Goal: Transaction & Acquisition: Book appointment/travel/reservation

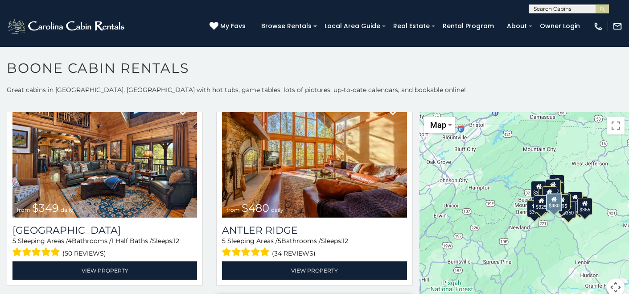
scroll to position [43, 0]
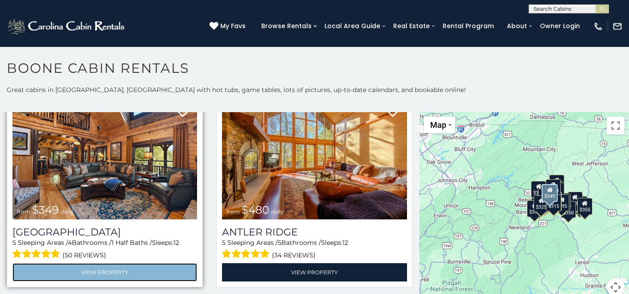
click at [118, 266] on link "View Property" at bounding box center [104, 272] width 185 height 18
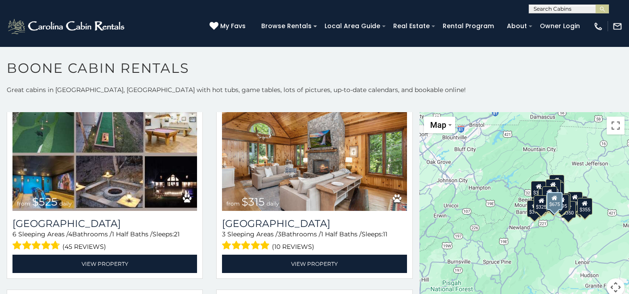
scroll to position [256, 0]
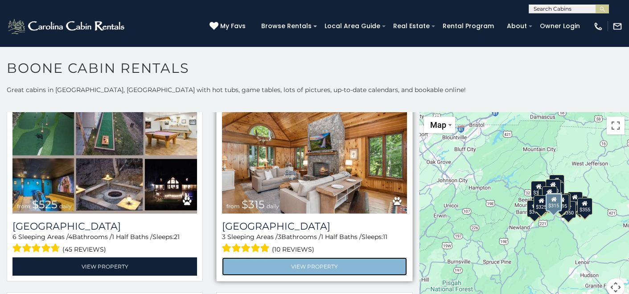
click at [330, 257] on link "View Property" at bounding box center [314, 266] width 185 height 18
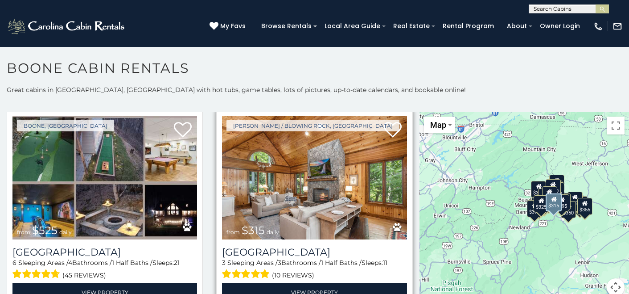
scroll to position [228, 0]
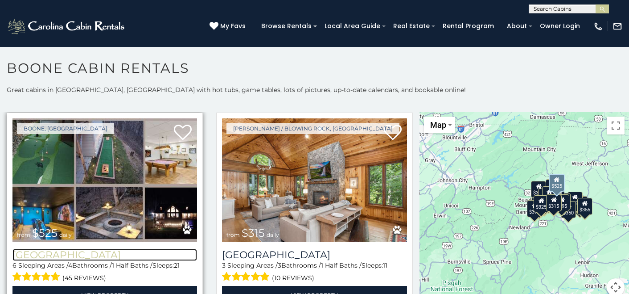
click at [134, 248] on h3 "[GEOGRAPHIC_DATA]" at bounding box center [104, 254] width 185 height 12
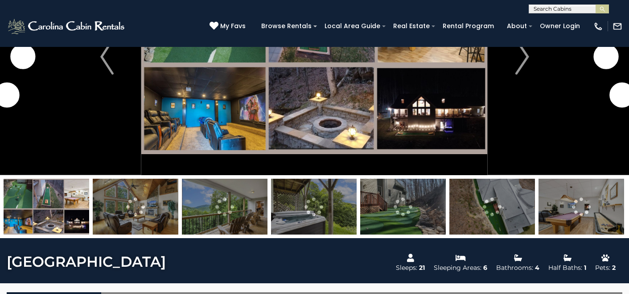
scroll to position [110, 0]
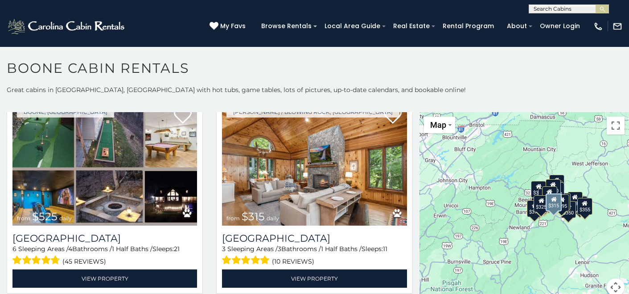
scroll to position [245, 0]
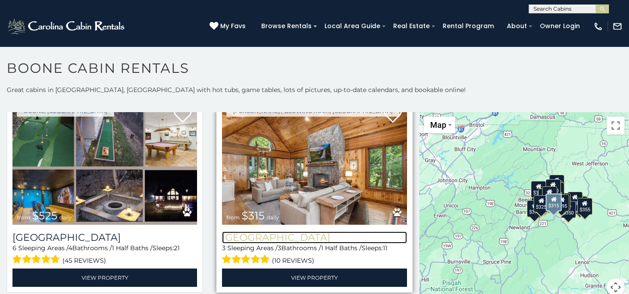
click at [285, 232] on h3 "[GEOGRAPHIC_DATA]" at bounding box center [314, 237] width 185 height 12
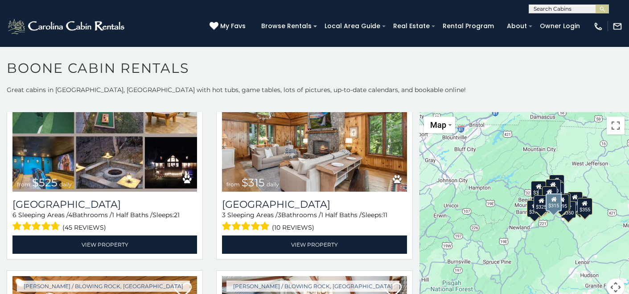
scroll to position [282, 0]
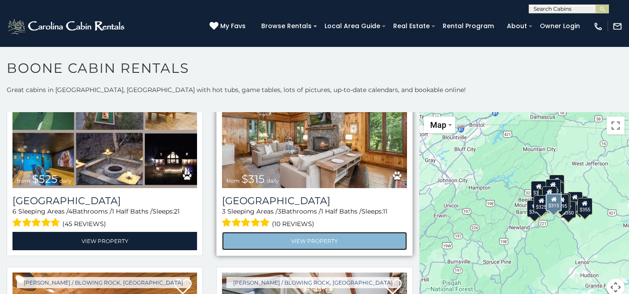
click at [322, 232] on link "View Property" at bounding box center [314, 241] width 185 height 18
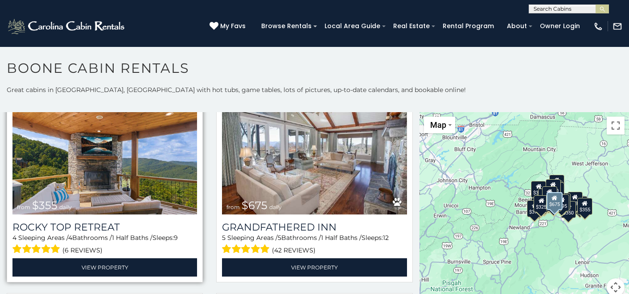
scroll to position [463, 0]
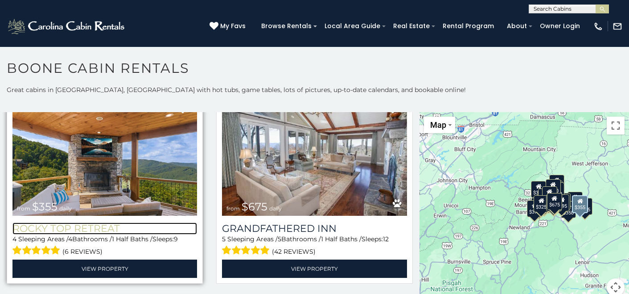
click at [137, 222] on h3 "Rocky Top Retreat" at bounding box center [104, 228] width 185 height 12
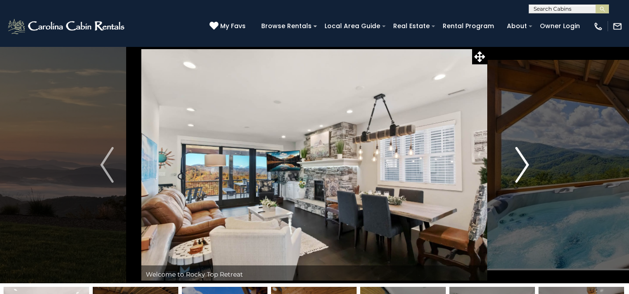
click at [524, 165] on img "Next" at bounding box center [522, 165] width 13 height 36
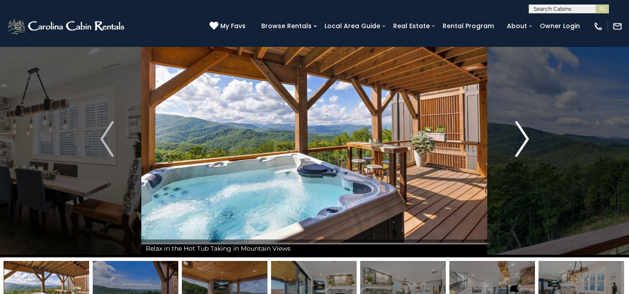
scroll to position [27, 0]
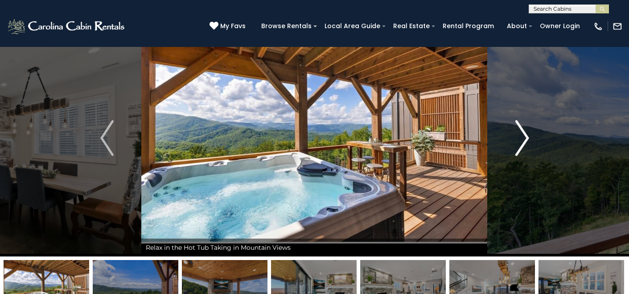
click at [523, 137] on img "Next" at bounding box center [522, 138] width 13 height 36
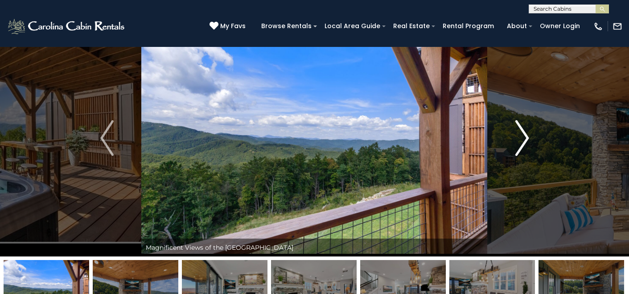
click at [522, 138] on img "Next" at bounding box center [522, 138] width 13 height 36
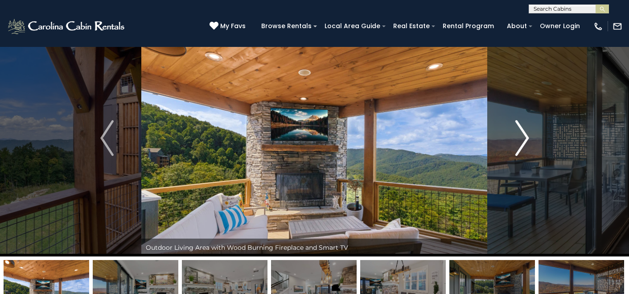
click at [522, 138] on img "Next" at bounding box center [522, 138] width 13 height 36
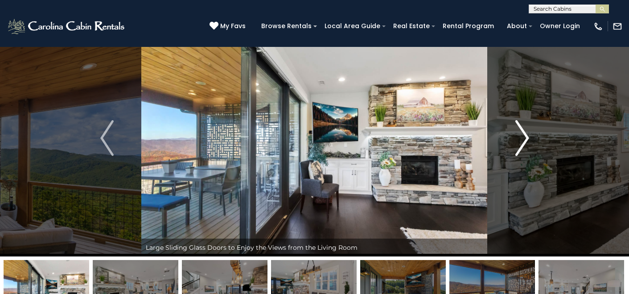
click at [520, 134] on img "Next" at bounding box center [522, 138] width 13 height 36
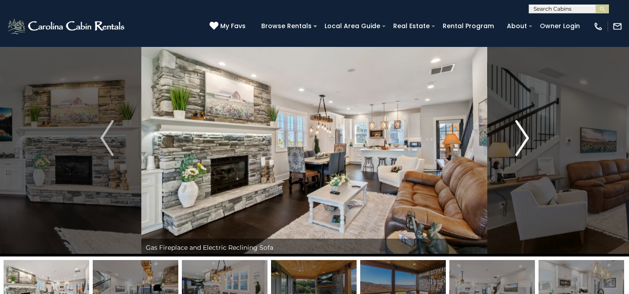
click at [520, 134] on img "Next" at bounding box center [522, 138] width 13 height 36
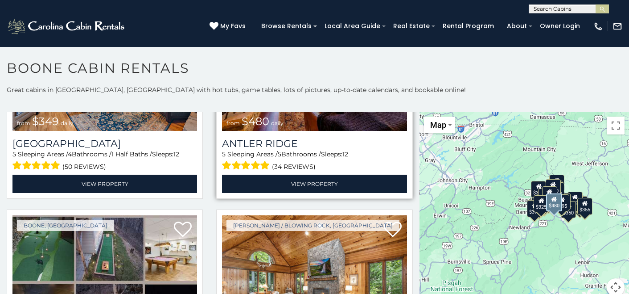
scroll to position [132, 0]
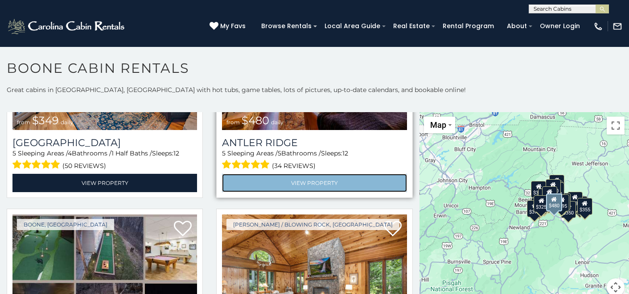
click at [323, 181] on link "View Property" at bounding box center [314, 183] width 185 height 18
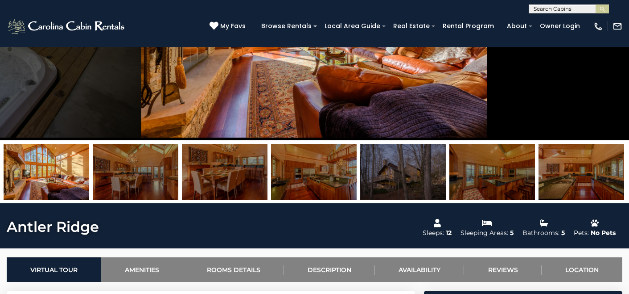
scroll to position [146, 0]
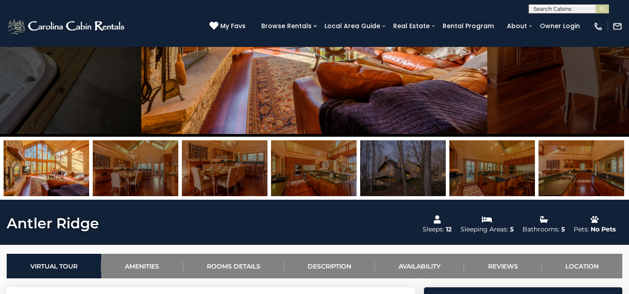
click at [461, 176] on img at bounding box center [493, 168] width 86 height 56
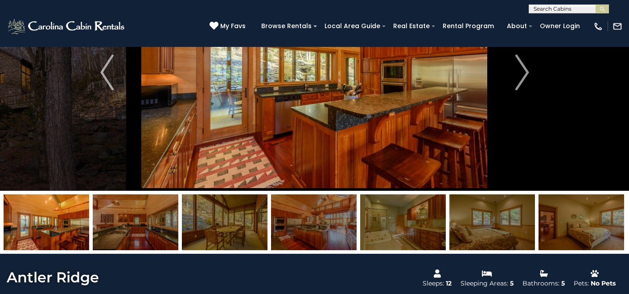
scroll to position [0, 0]
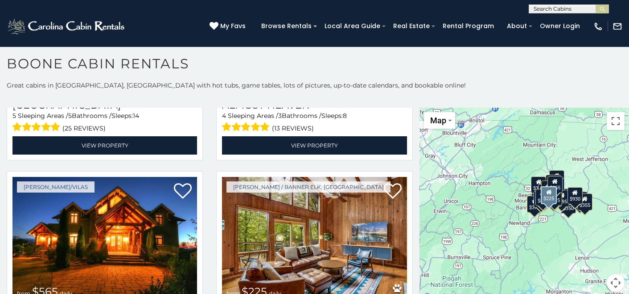
scroll to position [1621, 0]
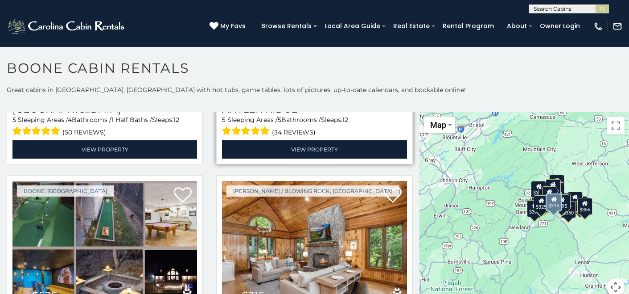
scroll to position [166, 0]
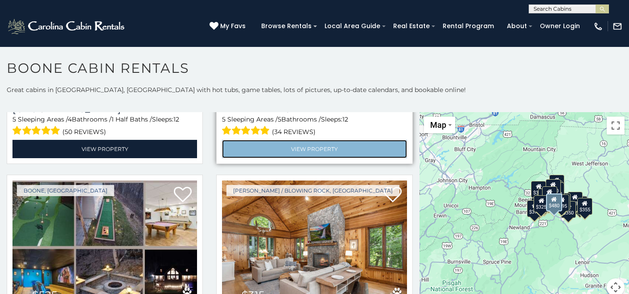
click at [325, 151] on link "View Property" at bounding box center [314, 149] width 185 height 18
